Goal: Check status: Check status

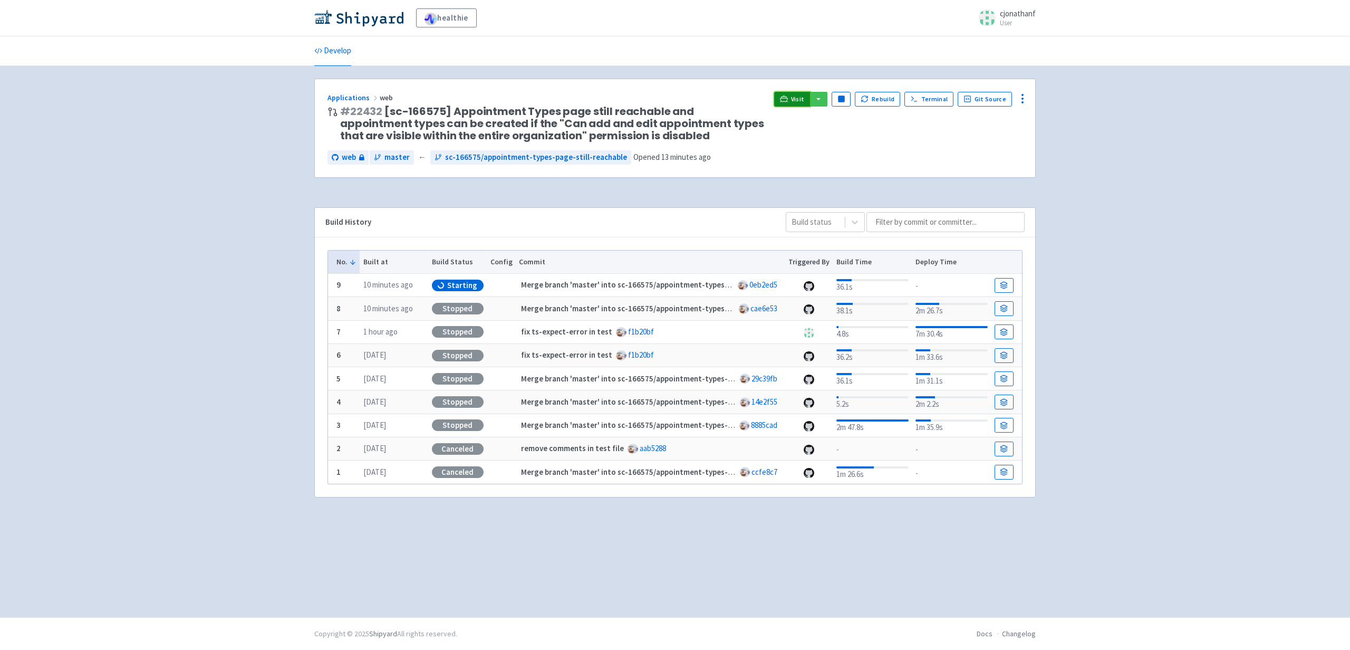
click at [798, 100] on span "Visit" at bounding box center [798, 99] width 14 height 8
